Goal: Transaction & Acquisition: Purchase product/service

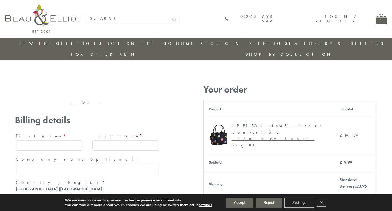
type input "[EMAIL_ADDRESS][DOMAIN_NAME]"
type input "[PERSON_NAME]"
type input "23, [GEOGRAPHIC_DATA], [GEOGRAPHIC_DATA]"
type input "[GEOGRAPHIC_DATA]"
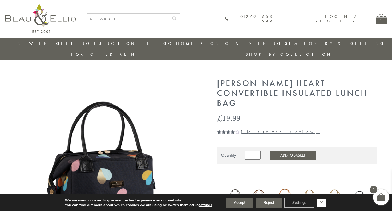
click at [322, 202] on icon "Close GDPR Cookie Banner" at bounding box center [321, 202] width 10 height 8
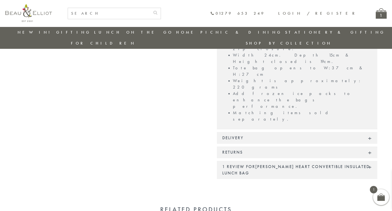
scroll to position [440, 0]
